Goal: Check status: Check status

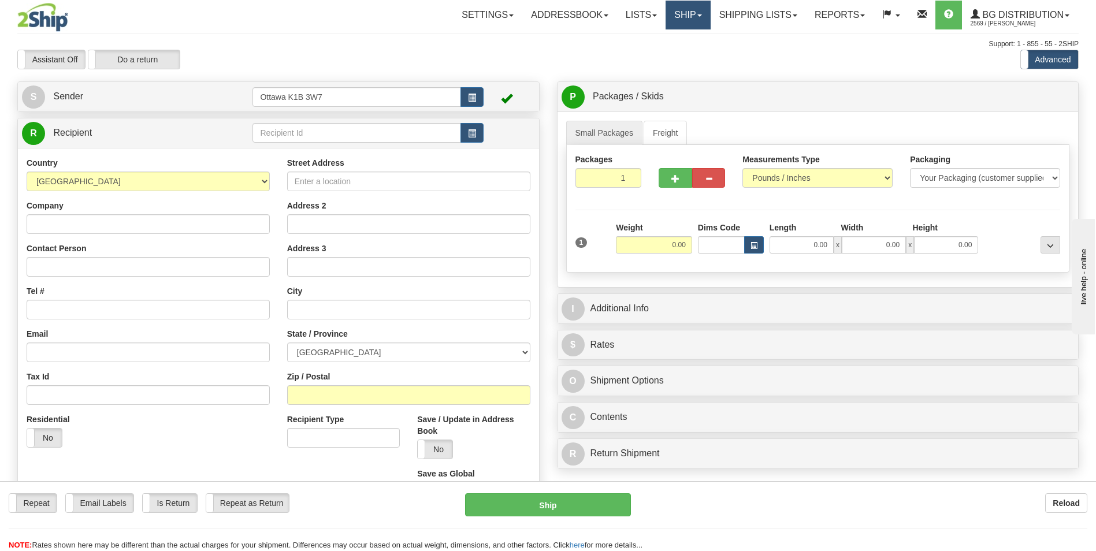
click at [676, 14] on link "Ship" at bounding box center [688, 15] width 45 height 29
click at [666, 40] on span "Ship Screen" at bounding box center [653, 40] width 44 height 9
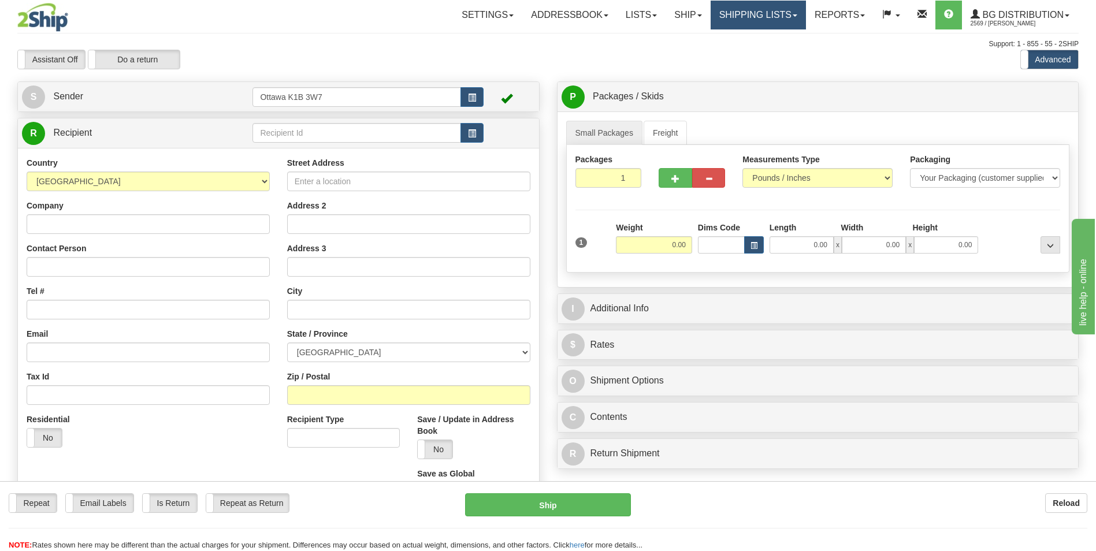
click at [731, 12] on link "Shipping lists" at bounding box center [758, 15] width 95 height 29
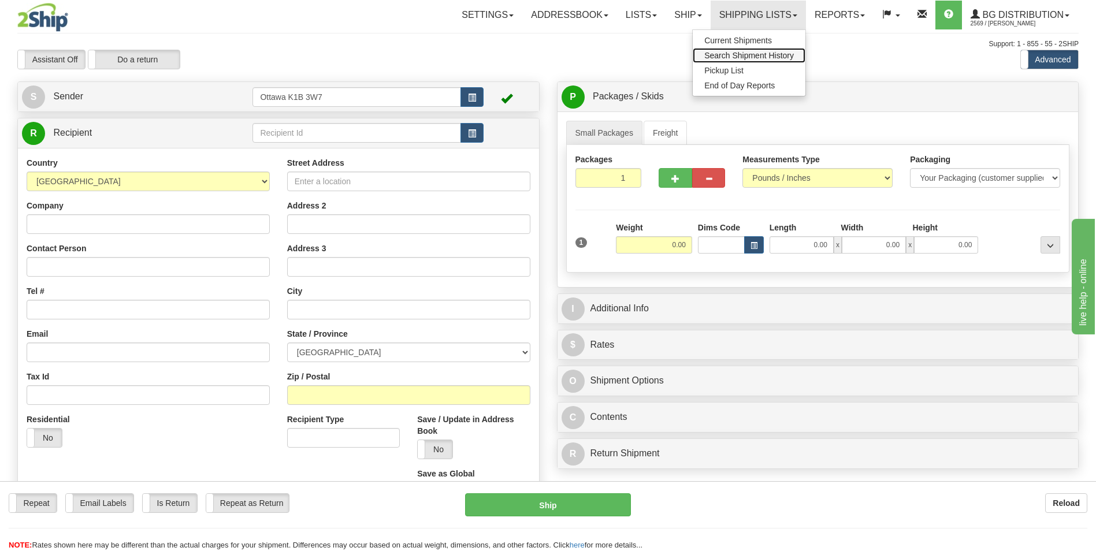
click at [737, 58] on span "Search Shipment History" at bounding box center [750, 55] width 90 height 9
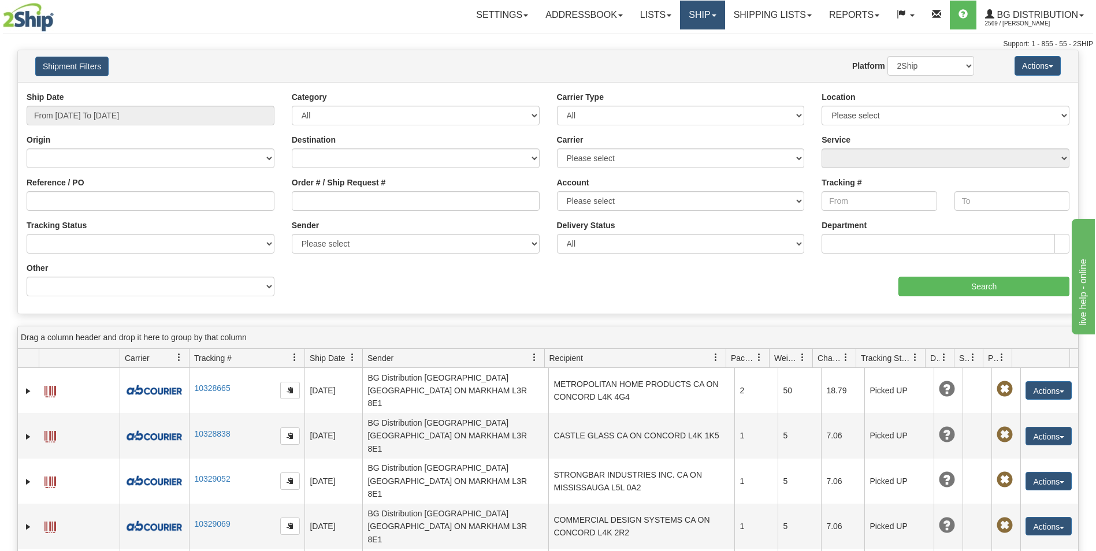
click at [685, 12] on link "Ship" at bounding box center [702, 15] width 45 height 29
click at [691, 41] on link "Ship Screen" at bounding box center [678, 40] width 91 height 15
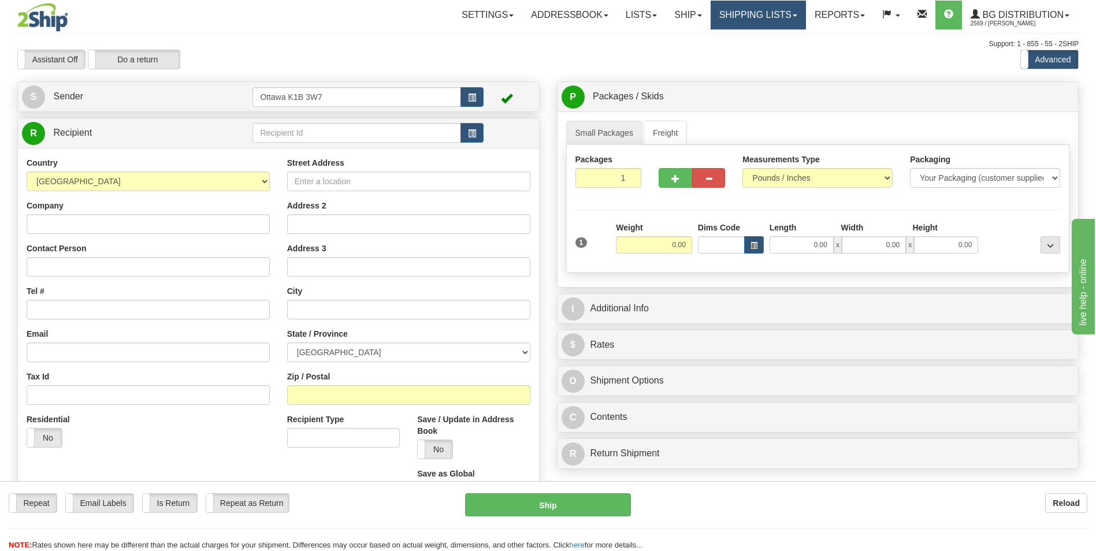
click at [744, 15] on link "Shipping lists" at bounding box center [758, 15] width 95 height 29
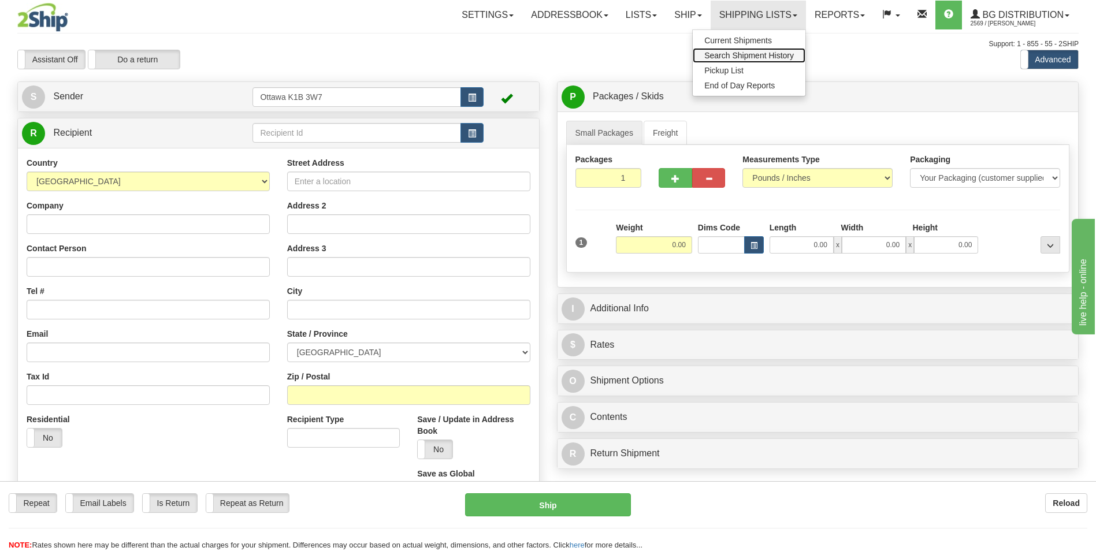
click at [718, 53] on span "Search Shipment History" at bounding box center [750, 55] width 90 height 9
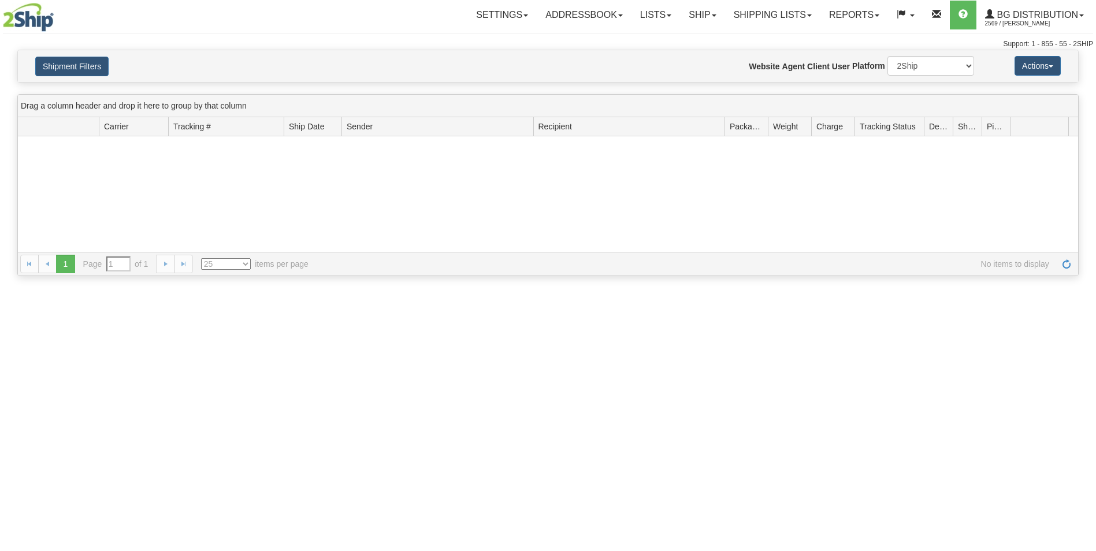
type input "From [DATE] To [DATE]"
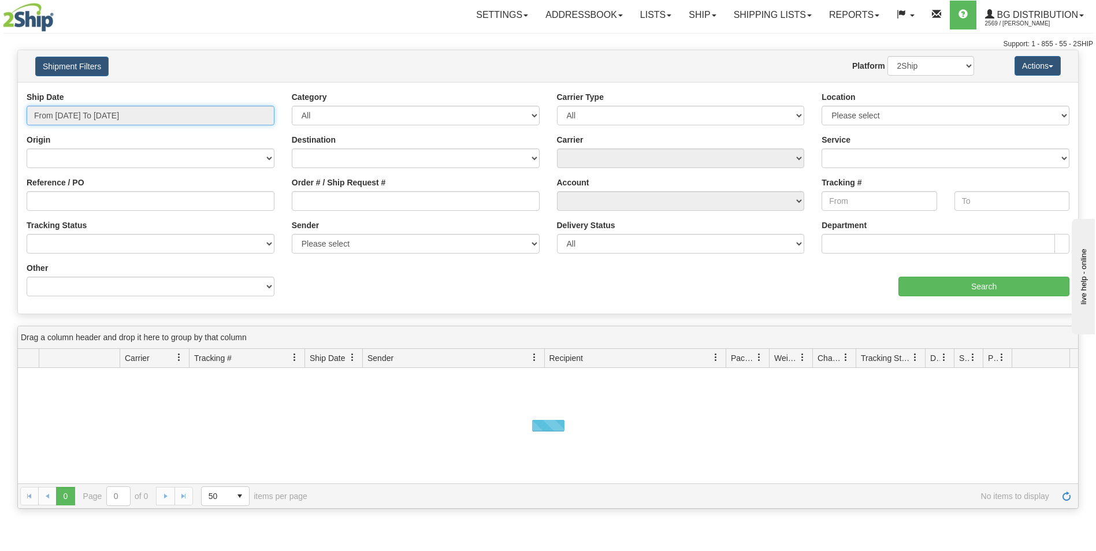
click at [157, 117] on input "From [DATE] To [DATE]" at bounding box center [151, 116] width 248 height 20
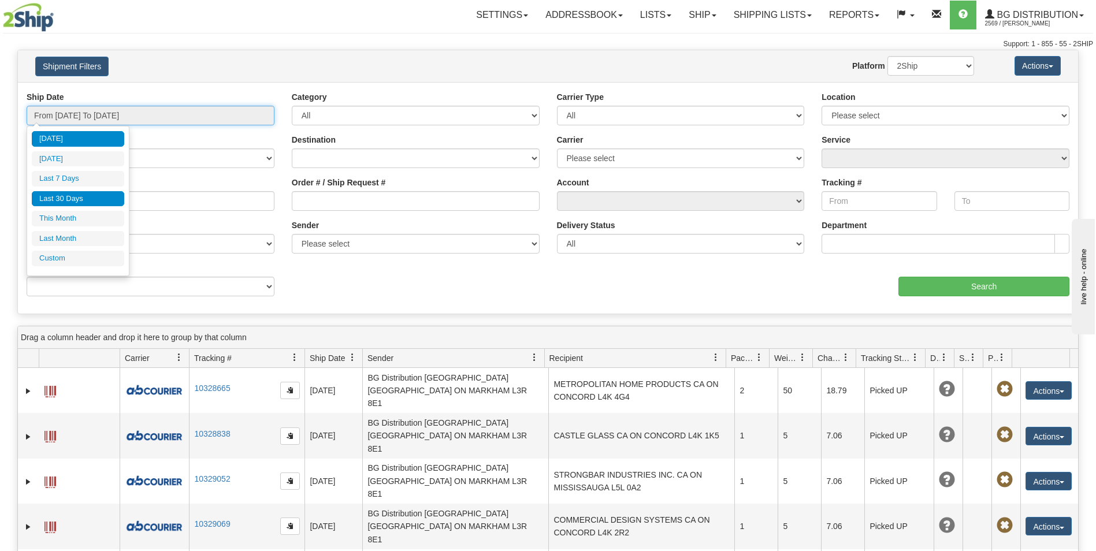
type input "[DATE]"
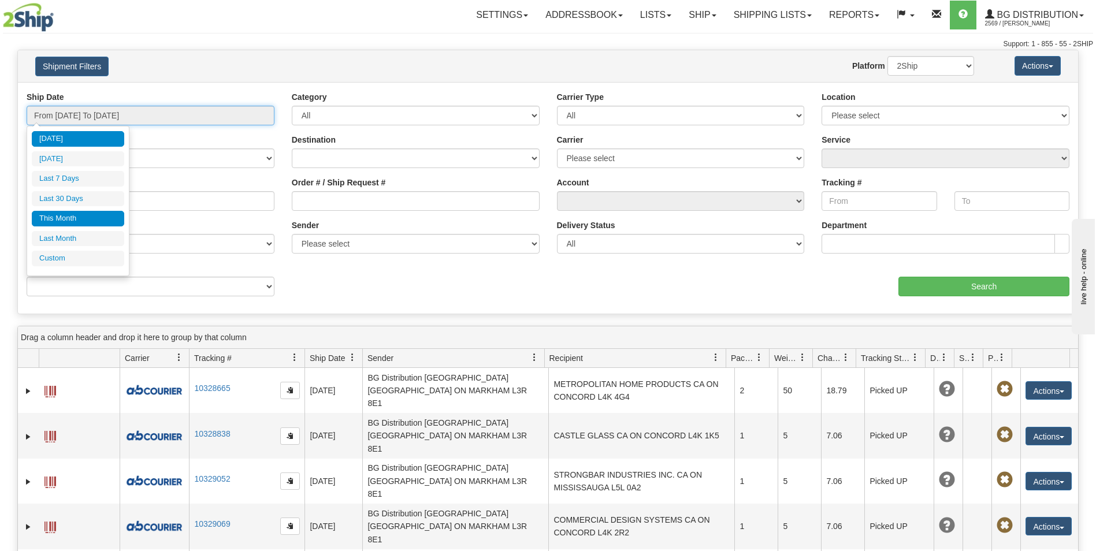
type input "[DATE]"
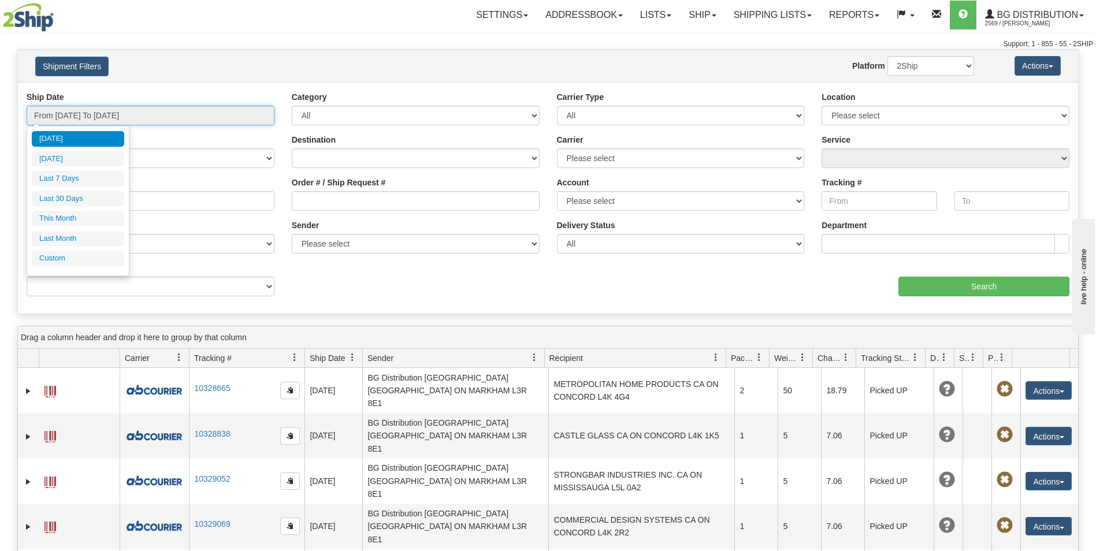
type input "[DATE]"
click at [68, 261] on li "Custom" at bounding box center [78, 259] width 92 height 16
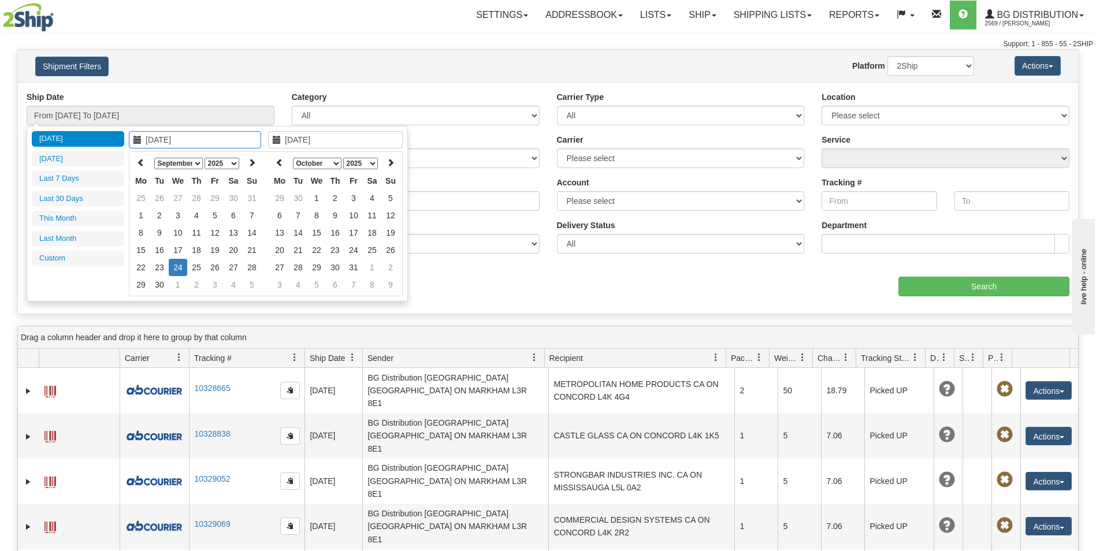
type input "[DATE]"
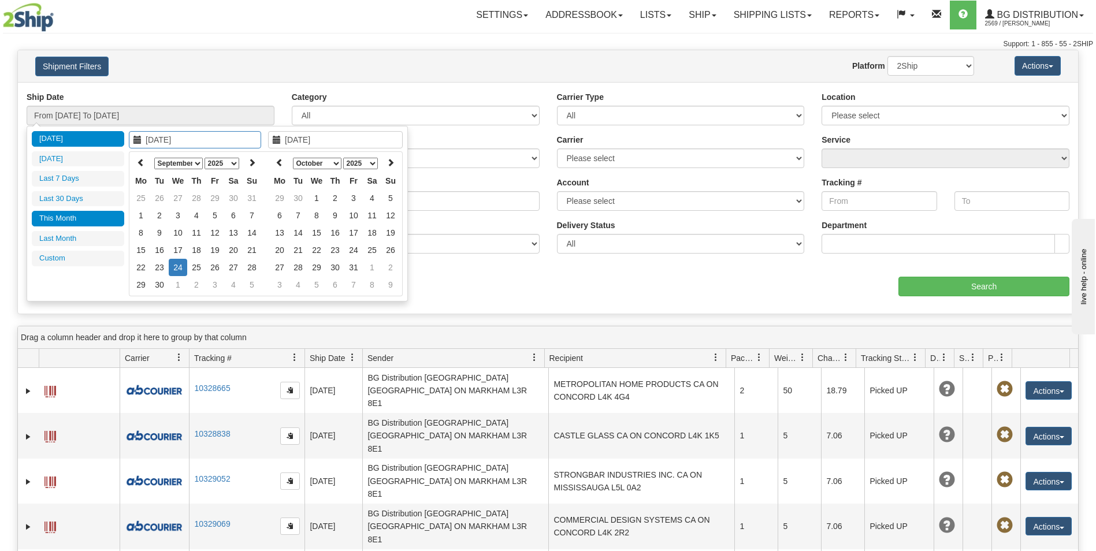
type input "[DATE]"
click at [140, 265] on td "22" at bounding box center [141, 267] width 18 height 17
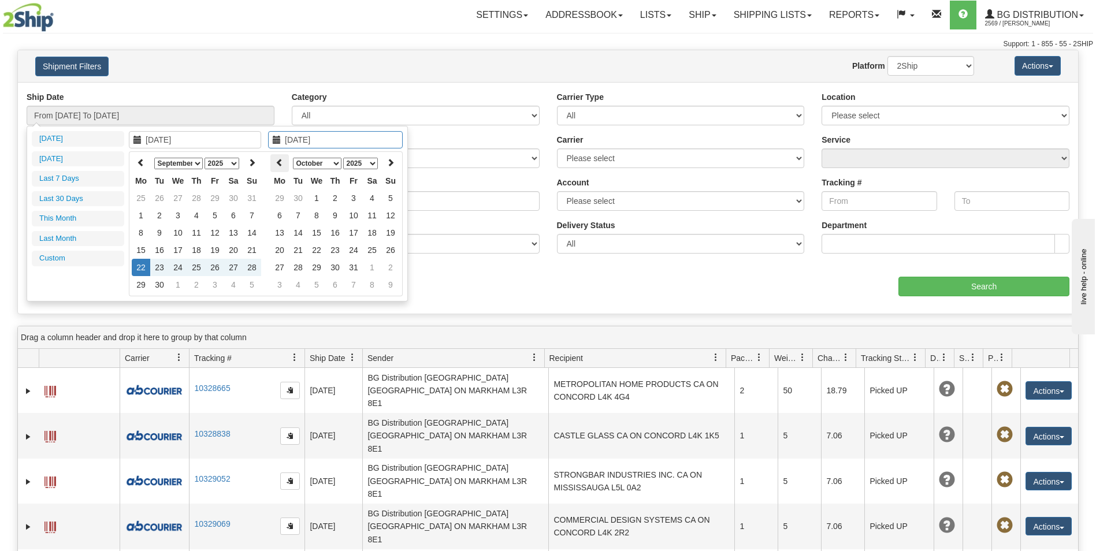
click at [280, 162] on icon at bounding box center [280, 162] width 8 height 8
type input "[DATE]"
click at [279, 267] on td "22" at bounding box center [279, 267] width 18 height 17
type input "From [DATE] To [DATE]"
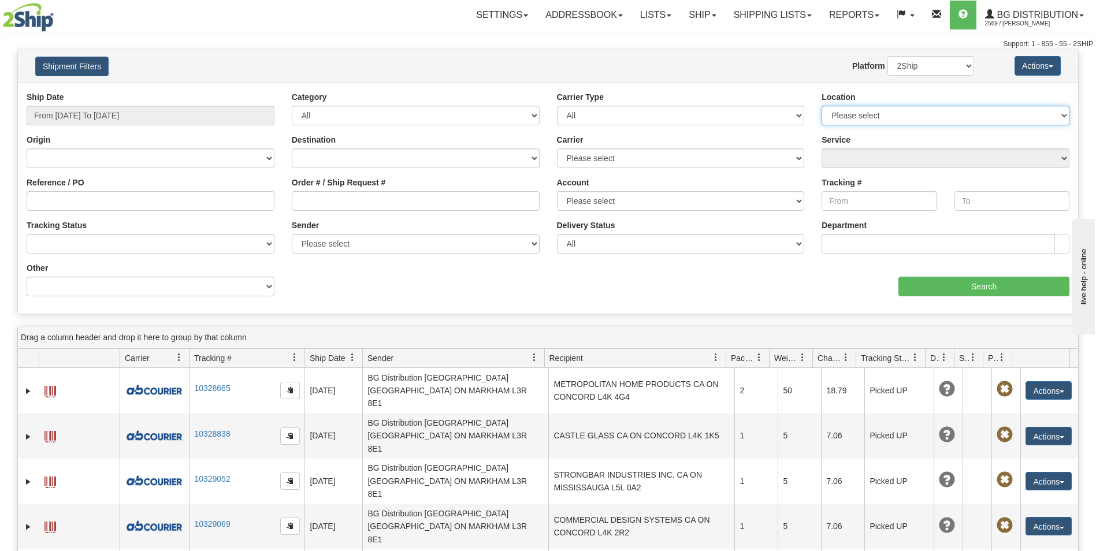
click at [895, 112] on select "Please select [GEOGRAPHIC_DATA] K1B 3W7 [GEOGRAPHIC_DATA] [GEOGRAPHIC_DATA] [GE…" at bounding box center [946, 116] width 248 height 20
select select "5436"
click at [822, 106] on select "Please select [GEOGRAPHIC_DATA] K1B 3W7 [GEOGRAPHIC_DATA] [GEOGRAPHIC_DATA] [GE…" at bounding box center [946, 116] width 248 height 20
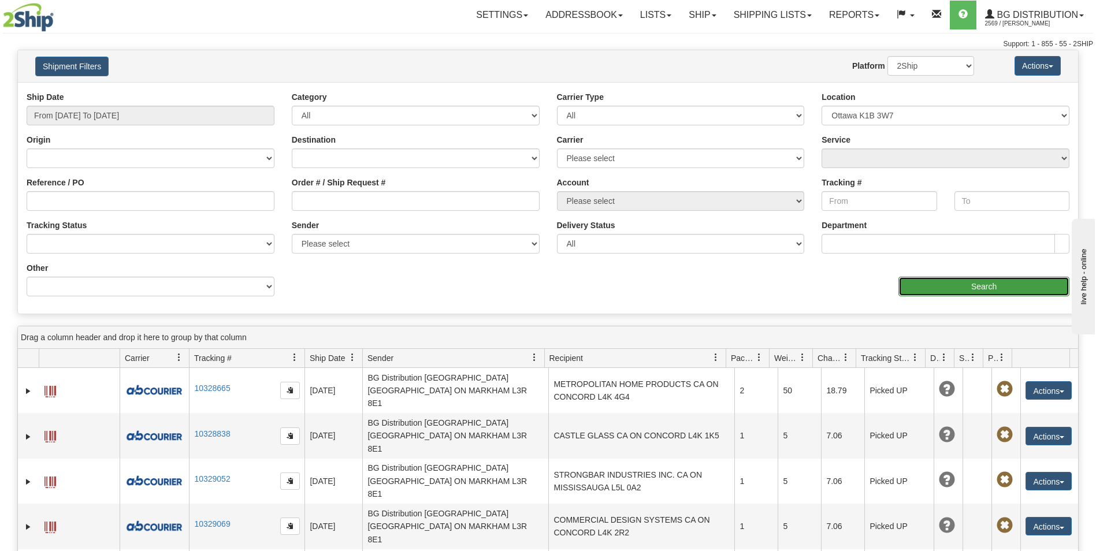
click at [942, 287] on input "Search" at bounding box center [984, 287] width 171 height 20
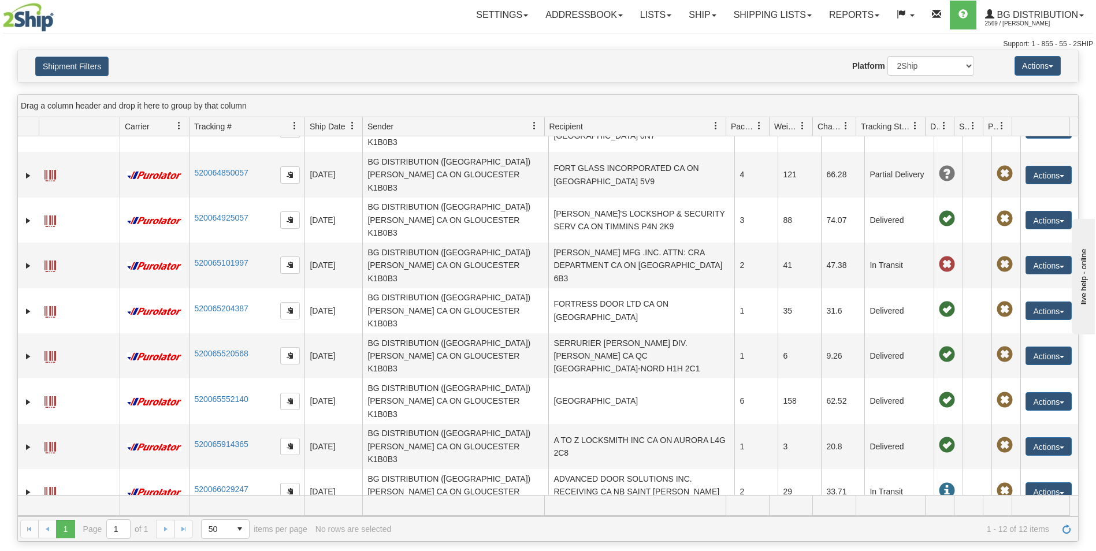
scroll to position [58, 0]
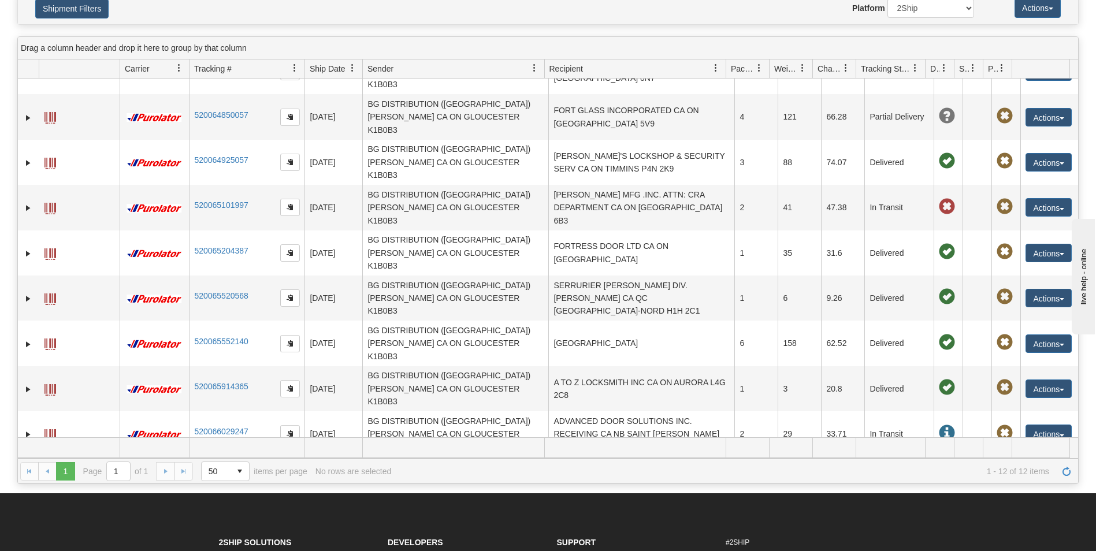
click at [227, 473] on link "520066048858" at bounding box center [221, 477] width 54 height 9
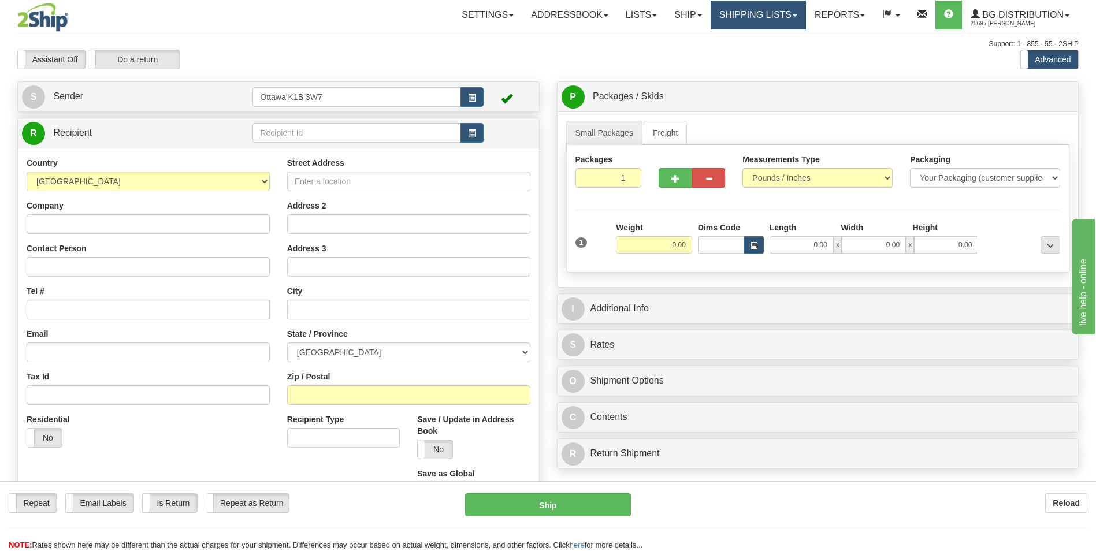
click at [772, 10] on link "Shipping lists" at bounding box center [758, 15] width 95 height 29
